Goal: Information Seeking & Learning: Learn about a topic

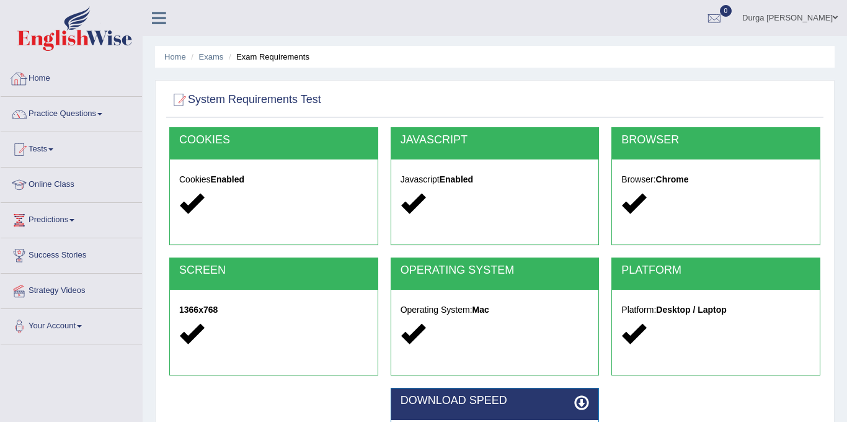
click at [42, 84] on link "Home" at bounding box center [71, 76] width 141 height 31
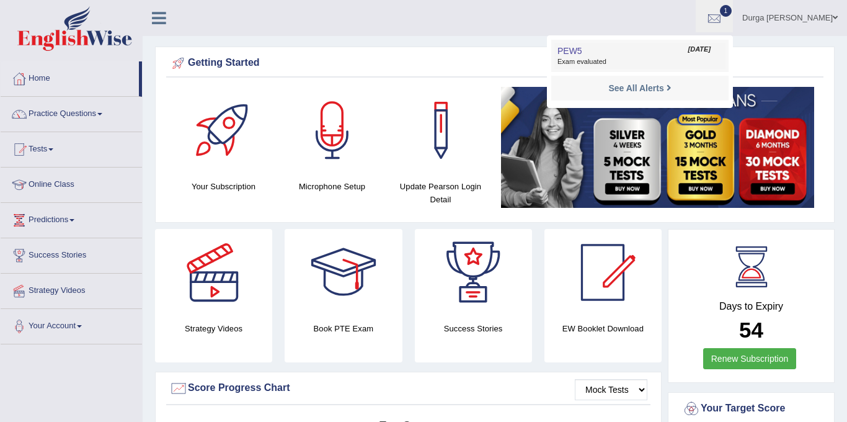
click at [674, 49] on link "PEW5 Aug 27, 2025 Exam evaluated" at bounding box center [639, 56] width 171 height 26
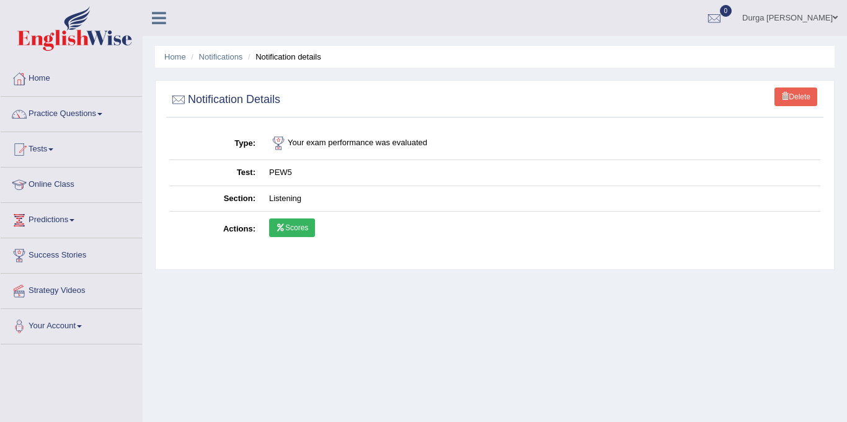
click at [308, 235] on link "Scores" at bounding box center [292, 227] width 46 height 19
click at [50, 86] on link "Home" at bounding box center [71, 76] width 141 height 31
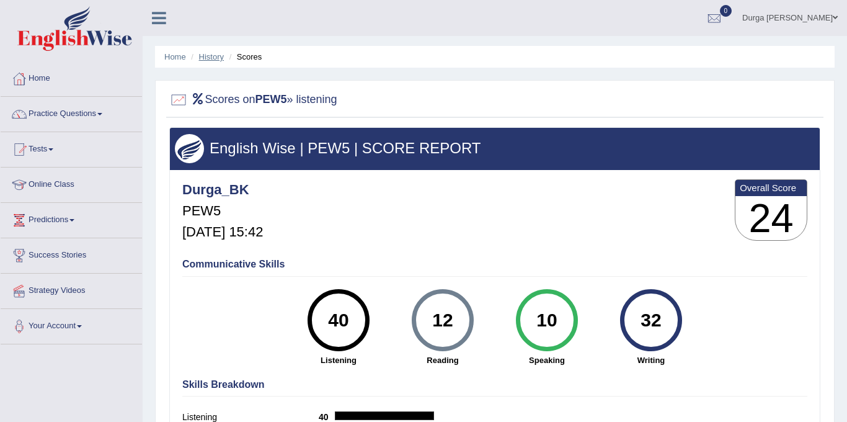
click at [210, 61] on link "History" at bounding box center [211, 56] width 25 height 9
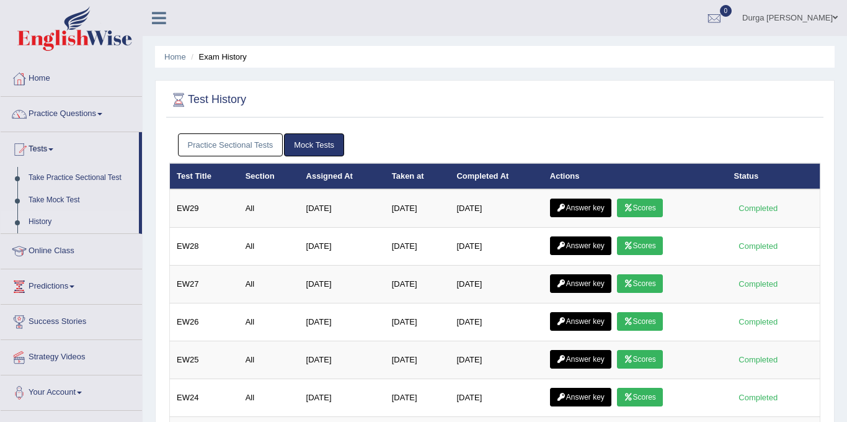
click at [266, 150] on link "Practice Sectional Tests" at bounding box center [230, 144] width 105 height 23
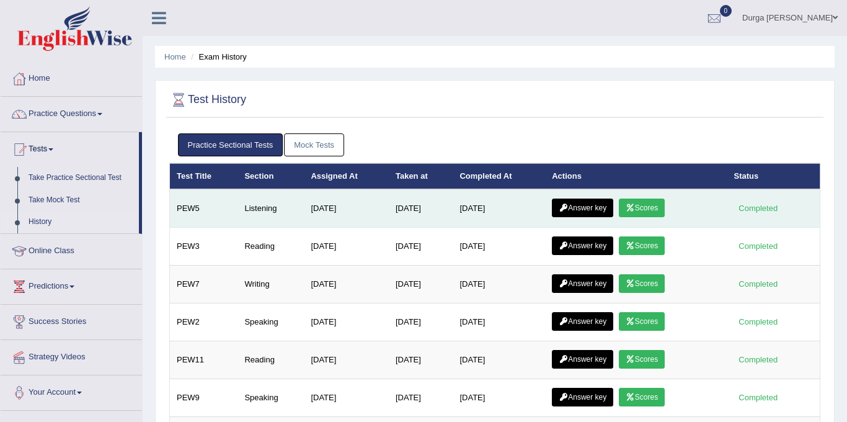
click at [596, 211] on link "Answer key" at bounding box center [582, 207] width 61 height 19
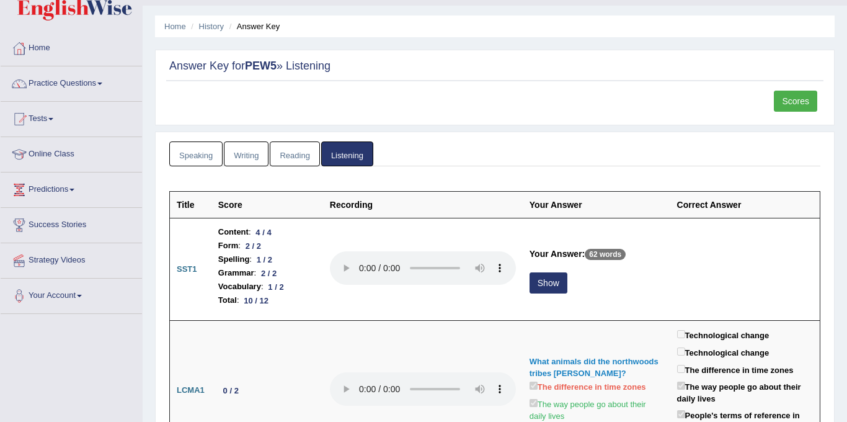
scroll to position [56, 0]
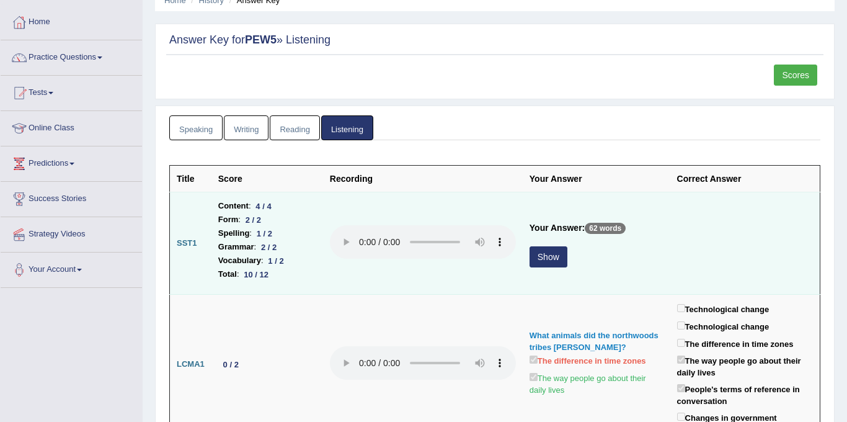
click at [552, 255] on button "Show" at bounding box center [548, 256] width 38 height 21
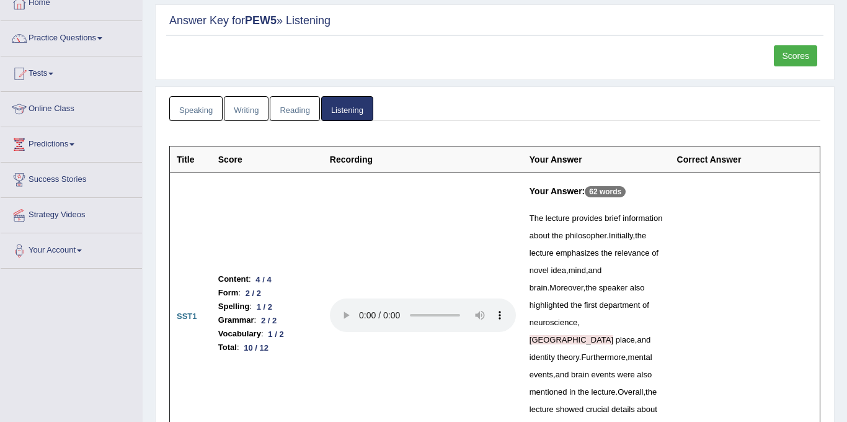
scroll to position [0, 0]
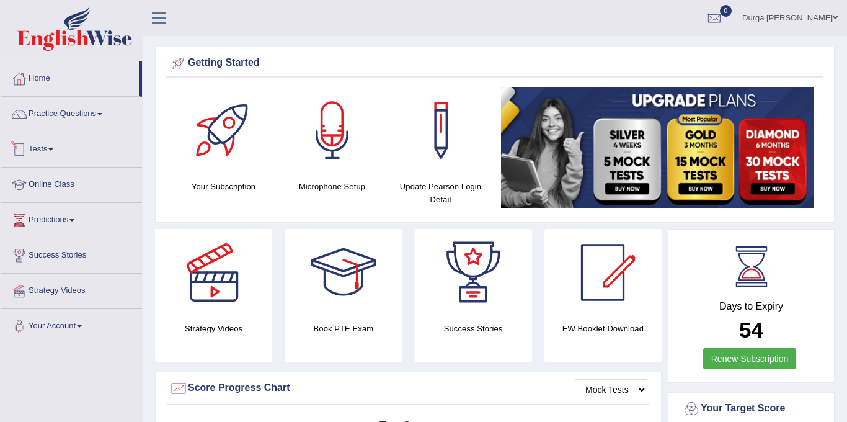
click at [60, 152] on link "Tests" at bounding box center [71, 147] width 141 height 31
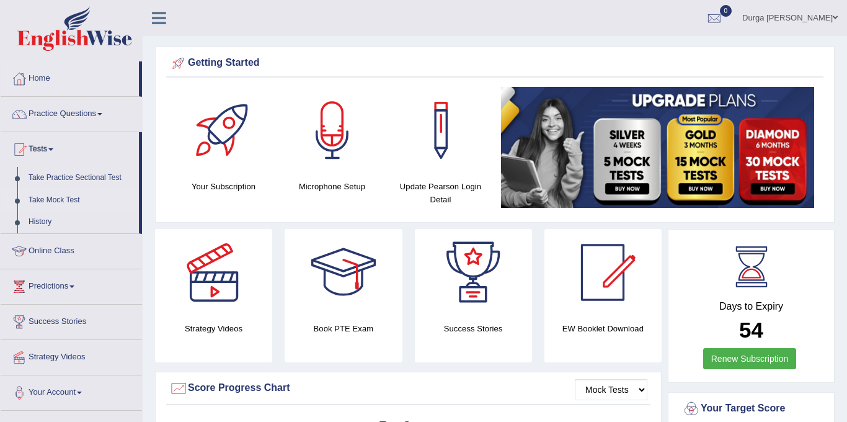
click at [69, 197] on link "Take Mock Test" at bounding box center [81, 200] width 116 height 22
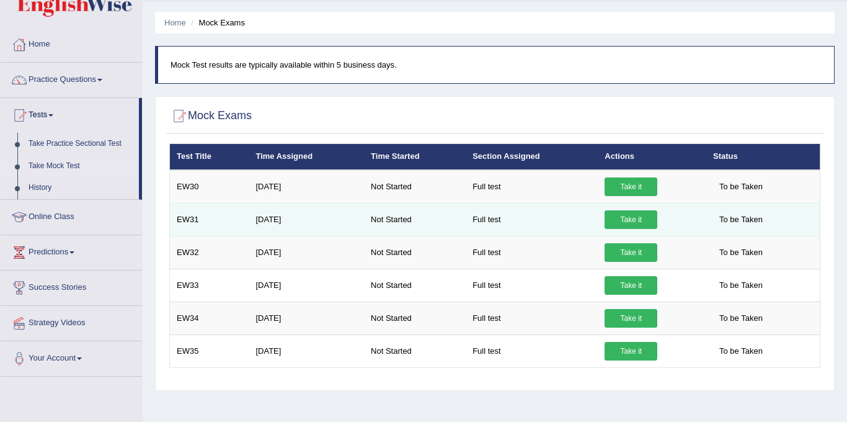
scroll to position [33, 0]
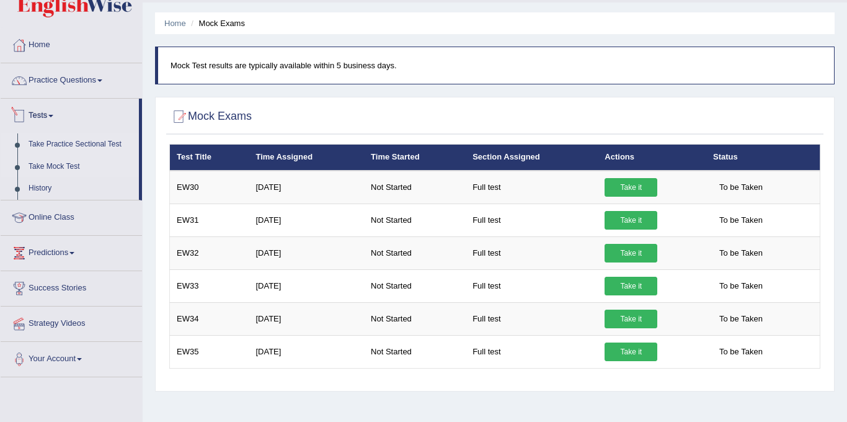
click at [81, 144] on link "Take Practice Sectional Test" at bounding box center [81, 144] width 116 height 22
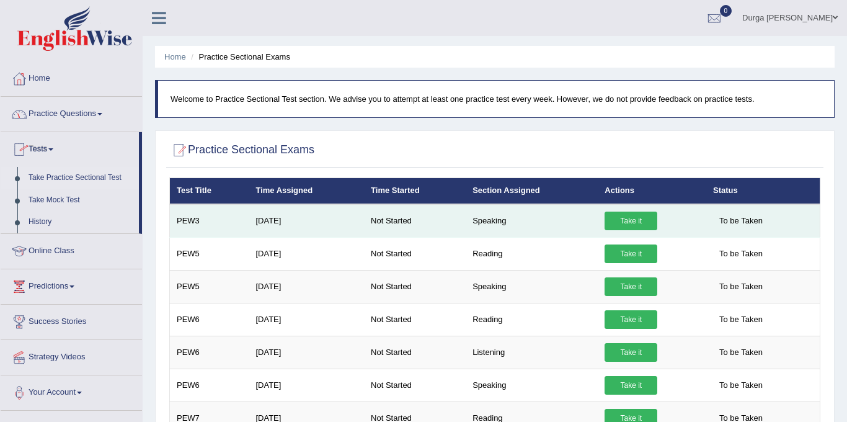
click at [626, 215] on link "Take it" at bounding box center [630, 220] width 53 height 19
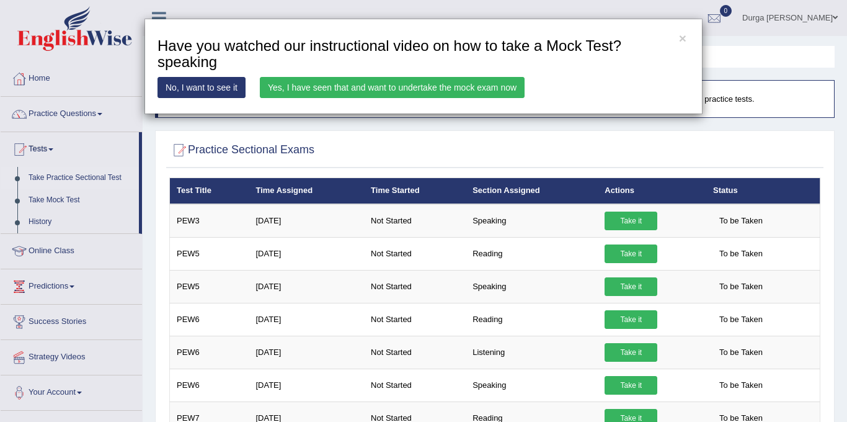
click at [484, 91] on link "Yes, I have seen that and want to undertake the mock exam now" at bounding box center [392, 87] width 265 height 21
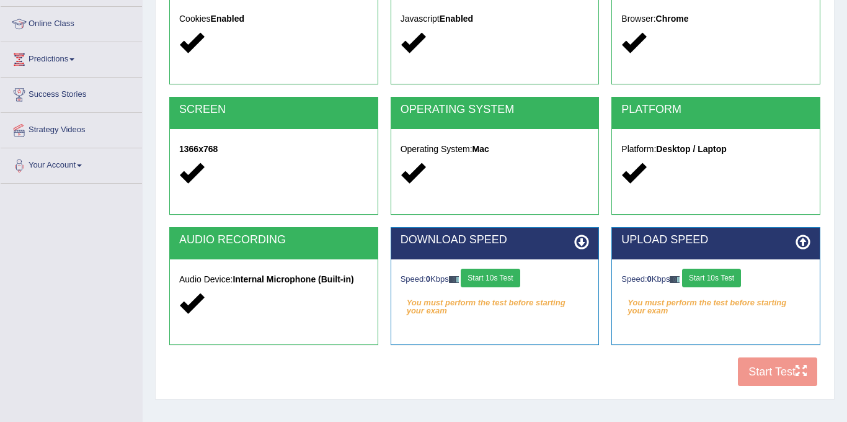
scroll to position [174, 0]
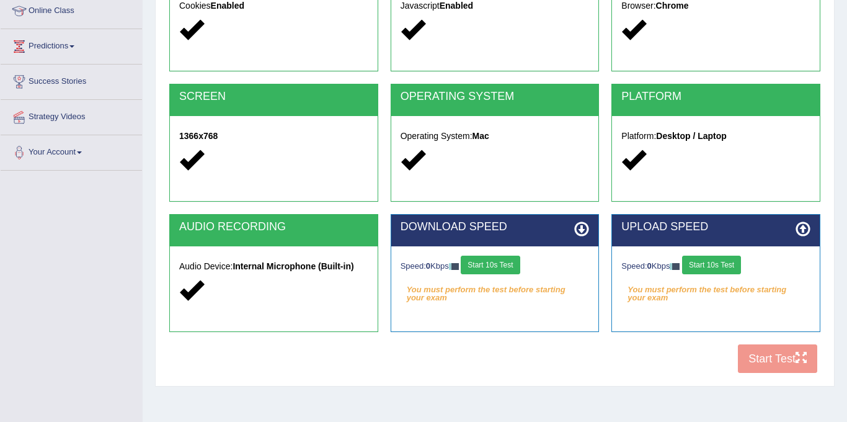
click at [495, 259] on button "Start 10s Test" at bounding box center [490, 264] width 59 height 19
click at [725, 255] on button "Start 10s Test" at bounding box center [711, 264] width 59 height 19
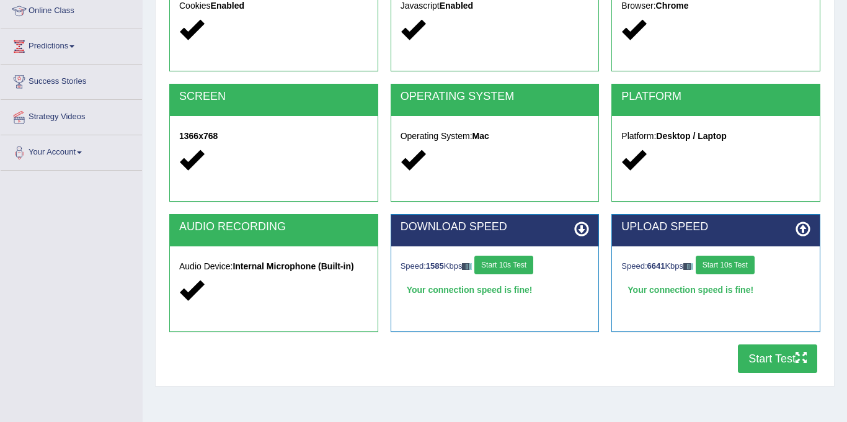
click at [772, 363] on button "Start Test" at bounding box center [777, 358] width 79 height 29
